Goal: Task Accomplishment & Management: Manage account settings

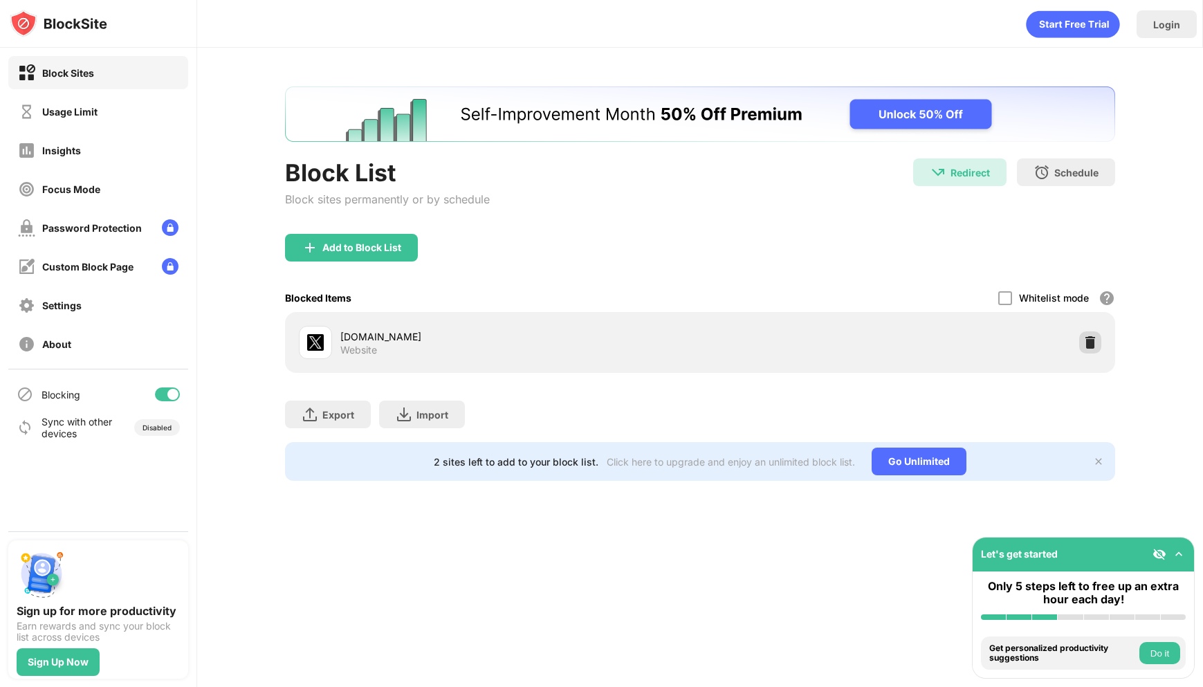
click at [1095, 340] on img at bounding box center [1090, 343] width 14 height 14
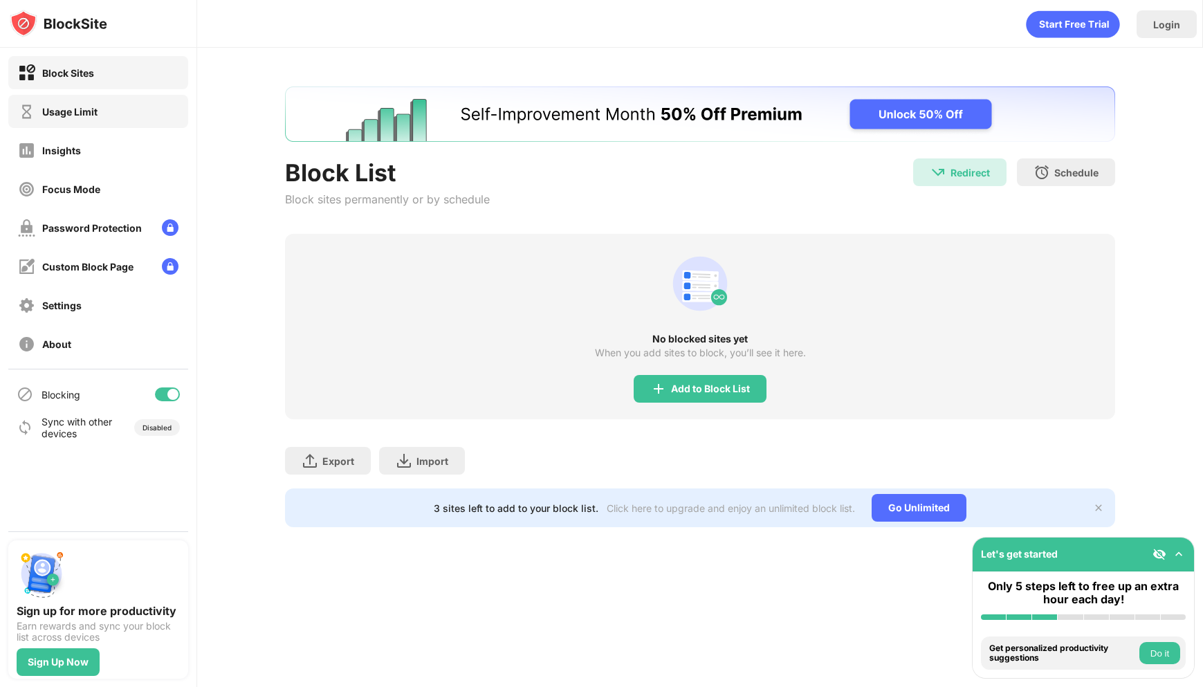
click at [114, 115] on div "Usage Limit" at bounding box center [98, 111] width 180 height 33
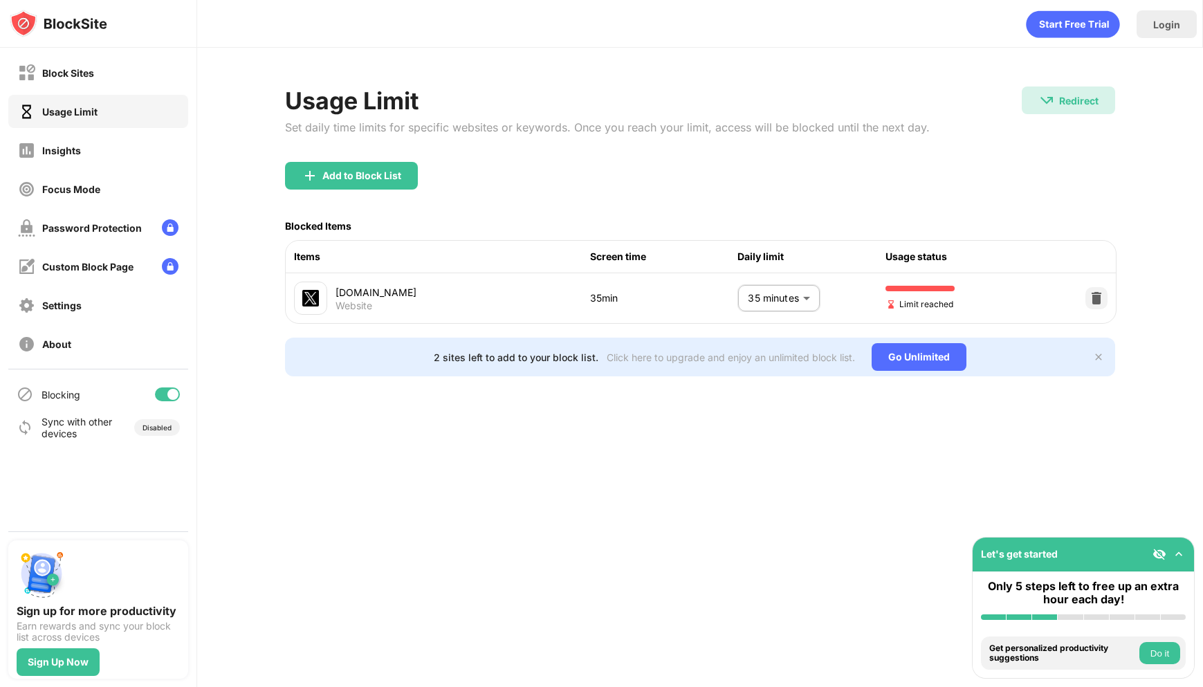
click at [779, 295] on body "Block Sites Usage Limit Insights Focus Mode Password Protection Custom Block Pa…" at bounding box center [601, 343] width 1203 height 687
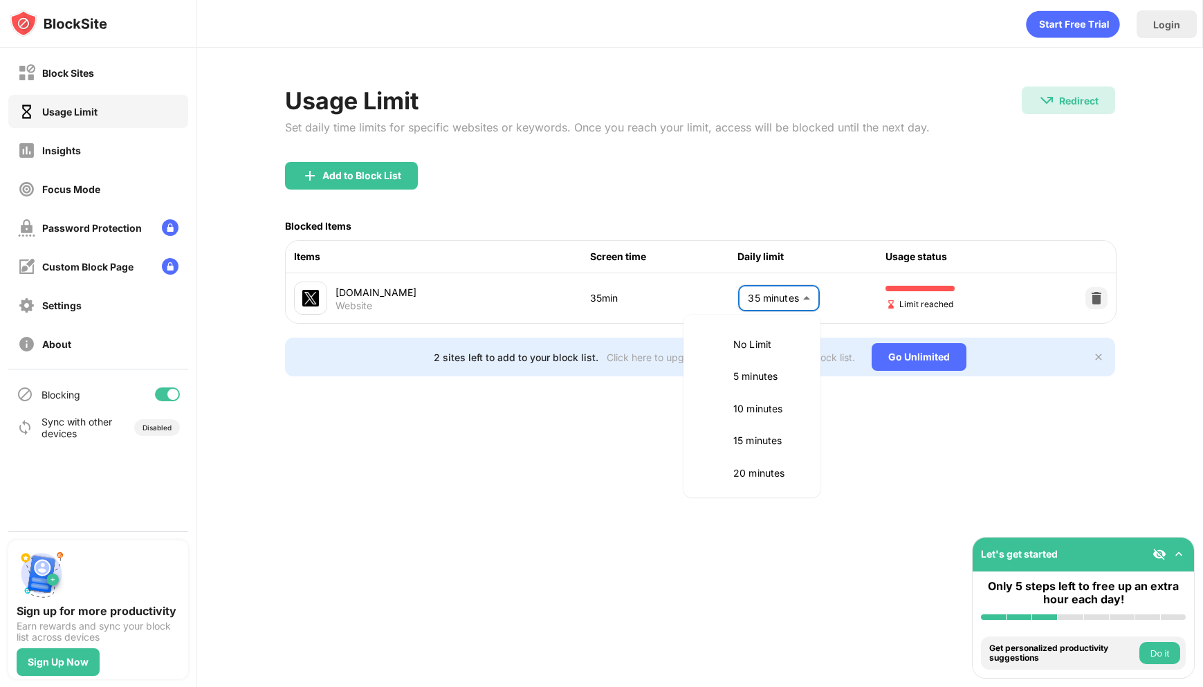
scroll to position [163, 0]
click at [782, 378] on p "30 minutes" at bounding box center [768, 373] width 71 height 15
type input "**"
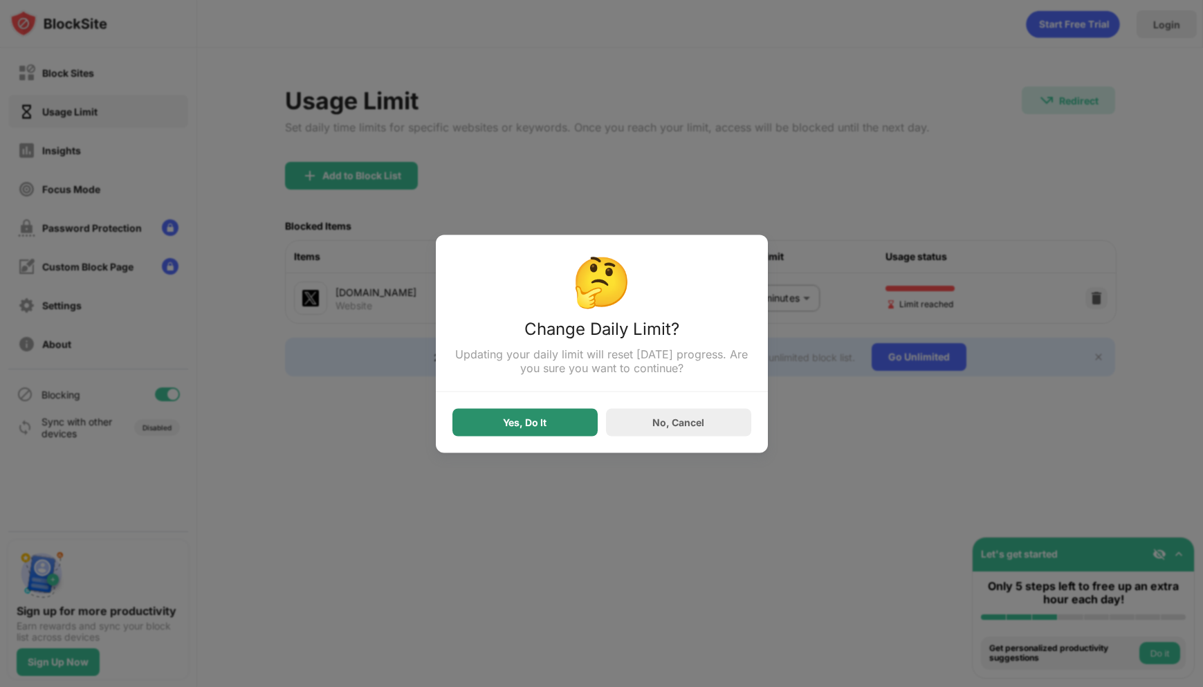
click at [549, 427] on div "Yes, Do It" at bounding box center [524, 422] width 145 height 28
